Goal: Task Accomplishment & Management: Manage account settings

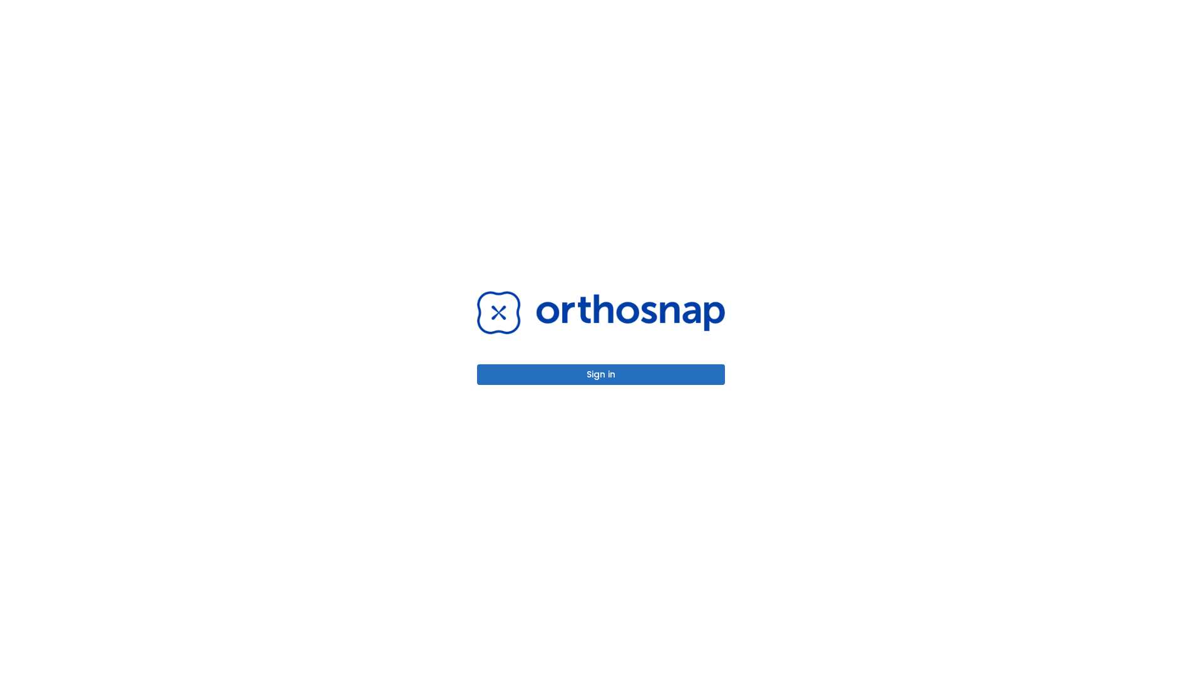
click at [601, 374] on button "Sign in" at bounding box center [601, 374] width 248 height 21
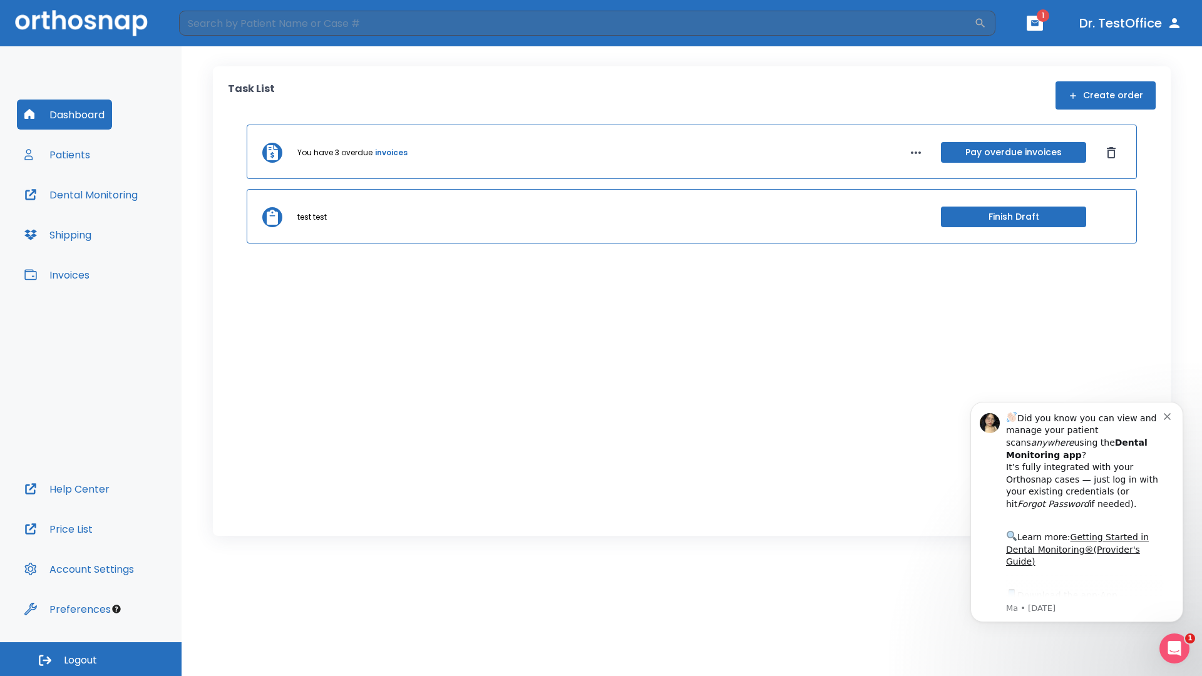
click at [91, 659] on span "Logout" at bounding box center [80, 661] width 33 height 14
